Goal: Task Accomplishment & Management: Manage account settings

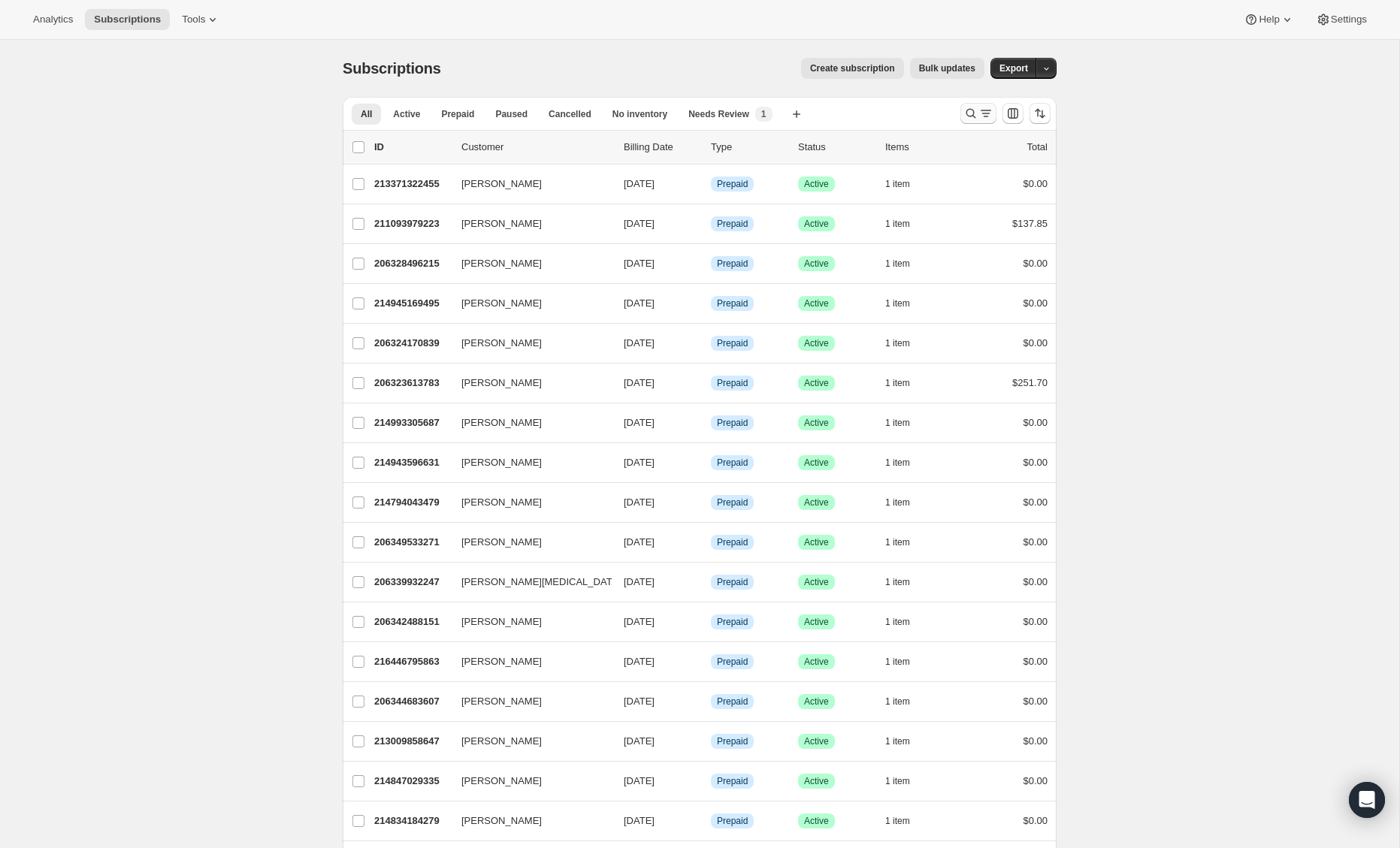
click at [968, 111] on icon "Search and filter results" at bounding box center [971, 113] width 15 height 15
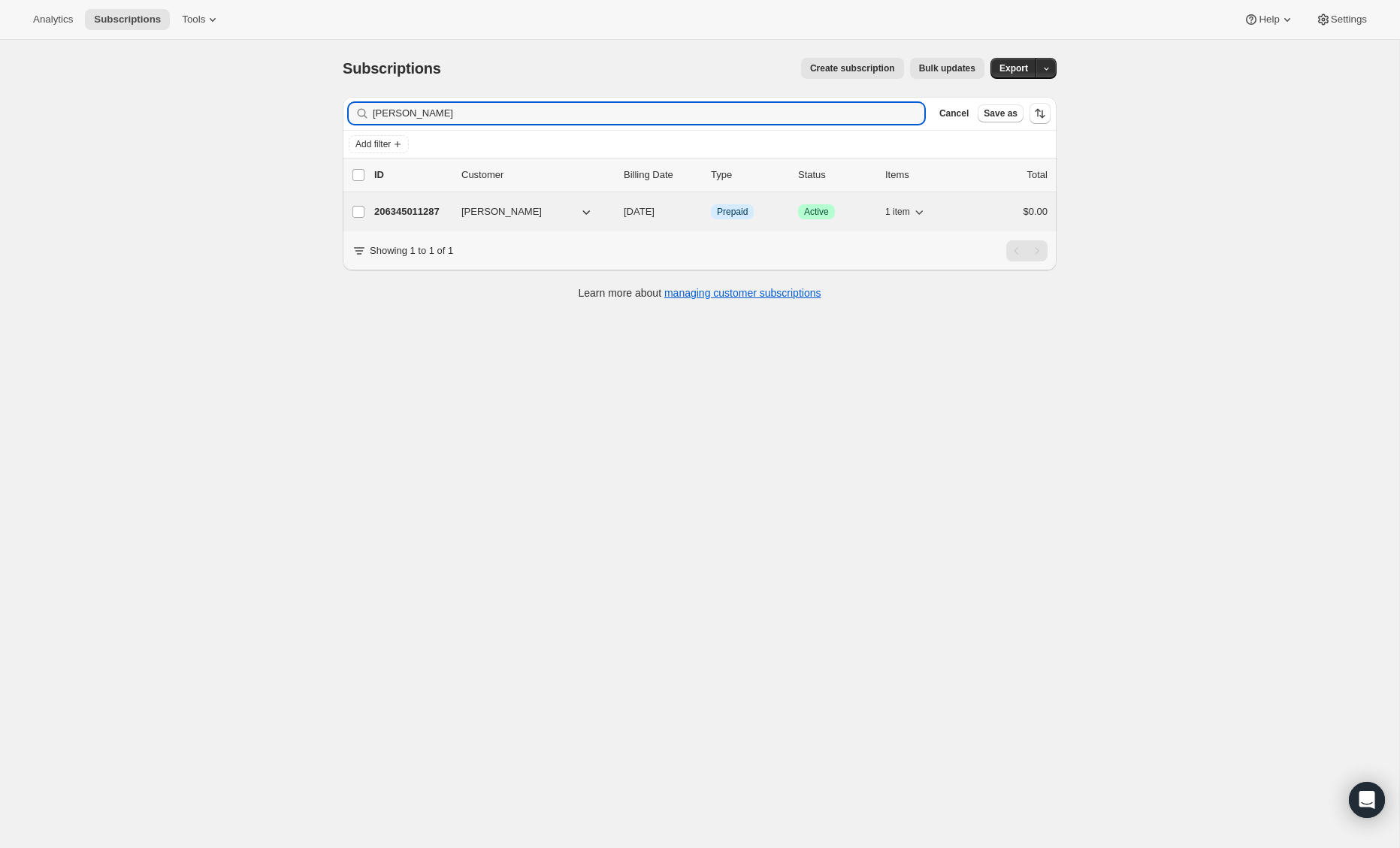
type input "Laura Oliv"
click at [412, 211] on p "206345011287" at bounding box center [412, 212] width 76 height 15
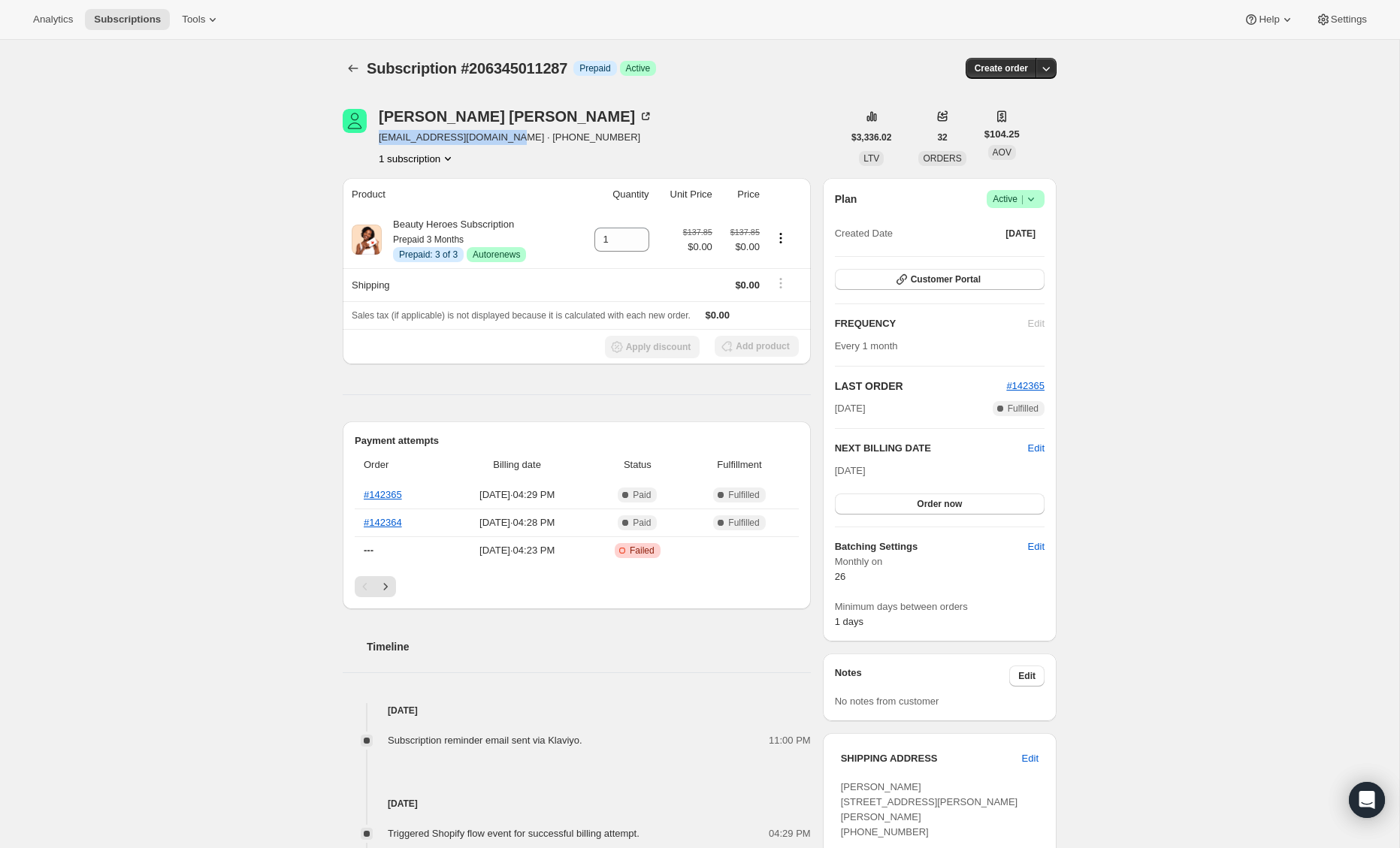
drag, startPoint x: 503, startPoint y: 137, endPoint x: 379, endPoint y: 137, distance: 124.0
click at [379, 137] on div "Laura Olivo lauralynnolivo@icloud.com · +14157931740 1 subscription" at bounding box center [592, 137] width 500 height 57
copy span "lauralynnolivo@icloud.com"
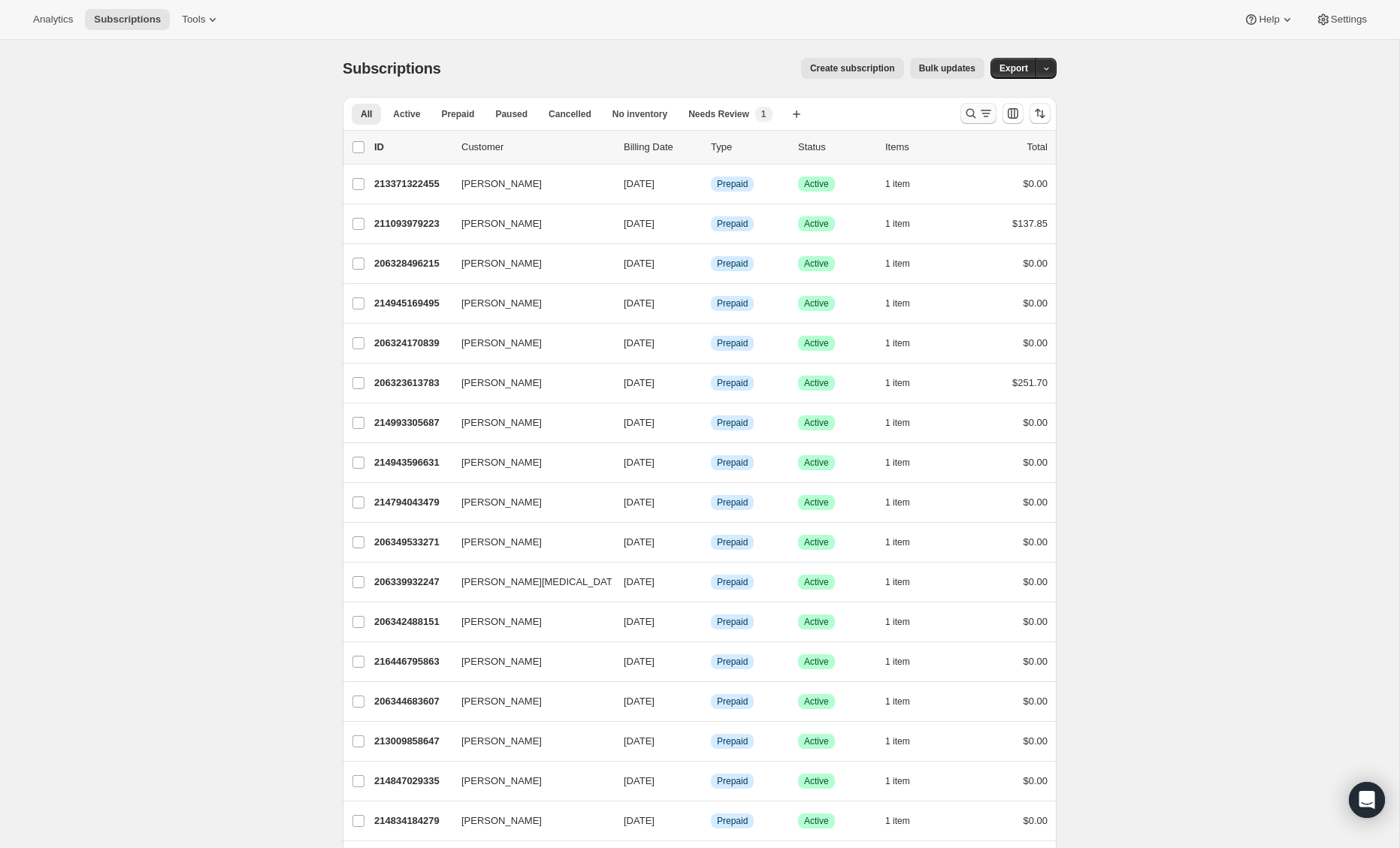
click at [973, 110] on icon "Search and filter results" at bounding box center [971, 113] width 15 height 15
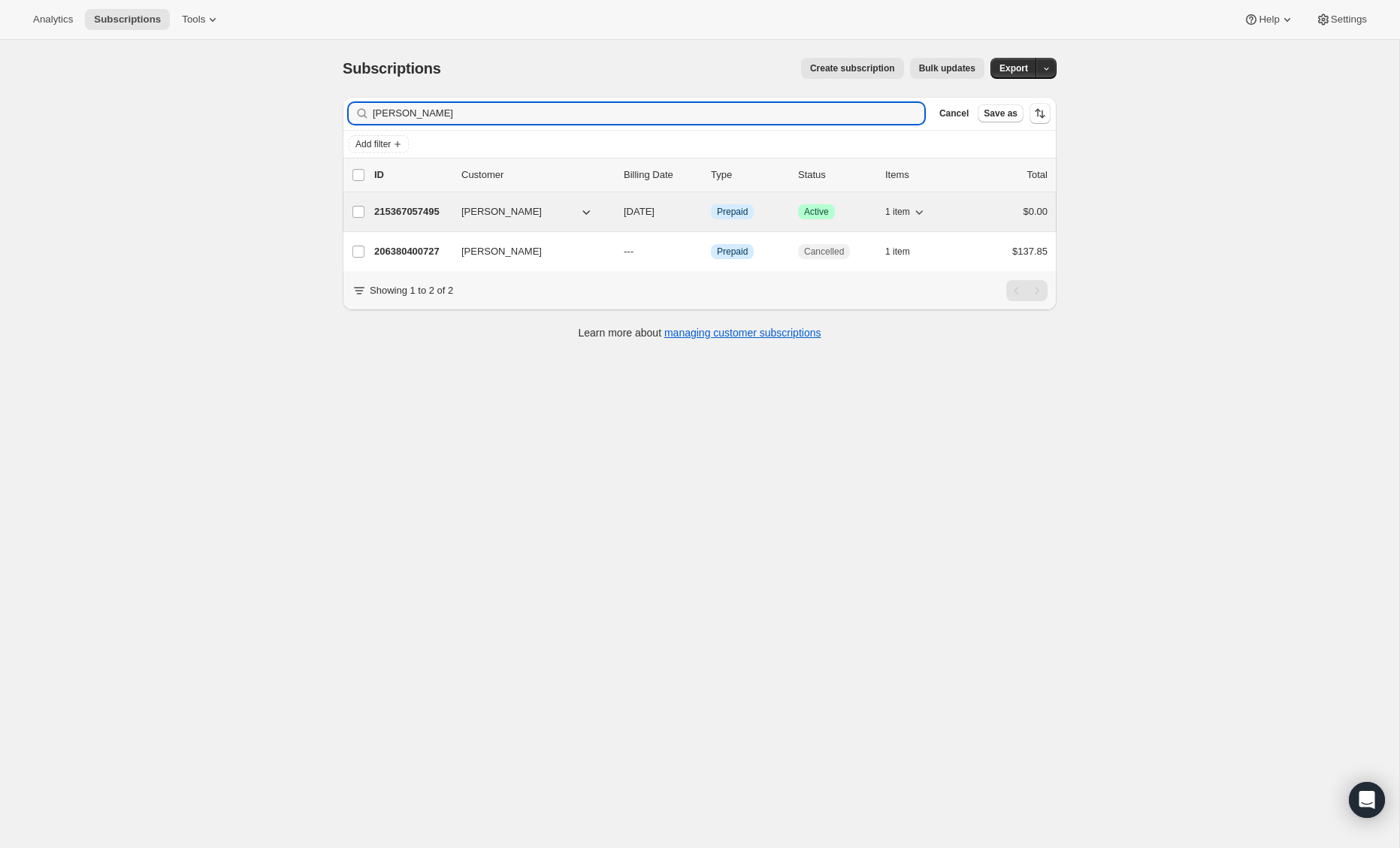
type input "[PERSON_NAME]"
click at [397, 213] on p "215367057495" at bounding box center [412, 212] width 76 height 15
